Goal: Ask a question

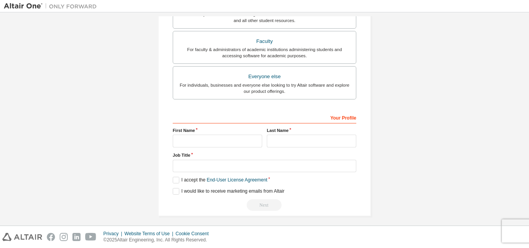
scroll to position [205, 0]
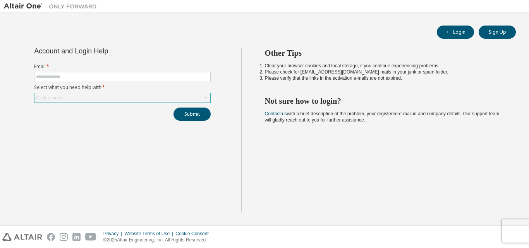
click at [203, 95] on icon at bounding box center [206, 98] width 8 height 8
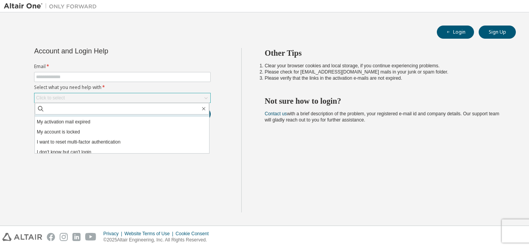
scroll to position [22, 0]
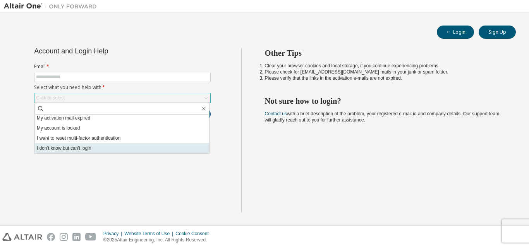
click at [155, 146] on li "I don't know but can't login" at bounding box center [122, 148] width 174 height 10
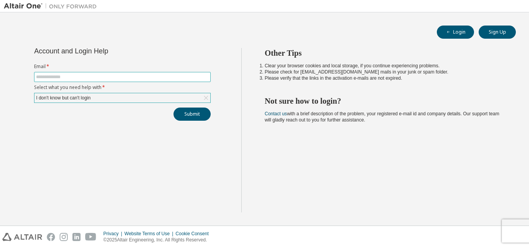
click at [146, 76] on input "text" at bounding box center [122, 77] width 173 height 6
type input "**********"
click at [191, 113] on button "Submit" at bounding box center [192, 114] width 37 height 13
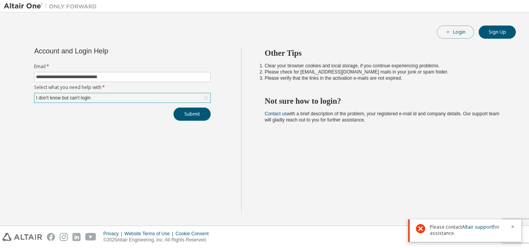
click at [459, 35] on button "Login" at bounding box center [455, 32] width 37 height 13
